Goal: Find specific page/section: Find specific page/section

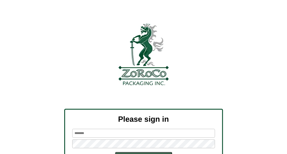
scroll to position [53, 0]
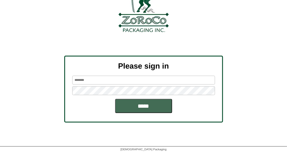
type input "*******"
click at [151, 104] on input "*****" at bounding box center [143, 106] width 57 height 14
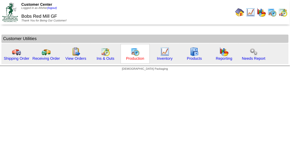
click at [135, 58] on link "Production" at bounding box center [135, 58] width 18 height 4
